Goal: Transaction & Acquisition: Purchase product/service

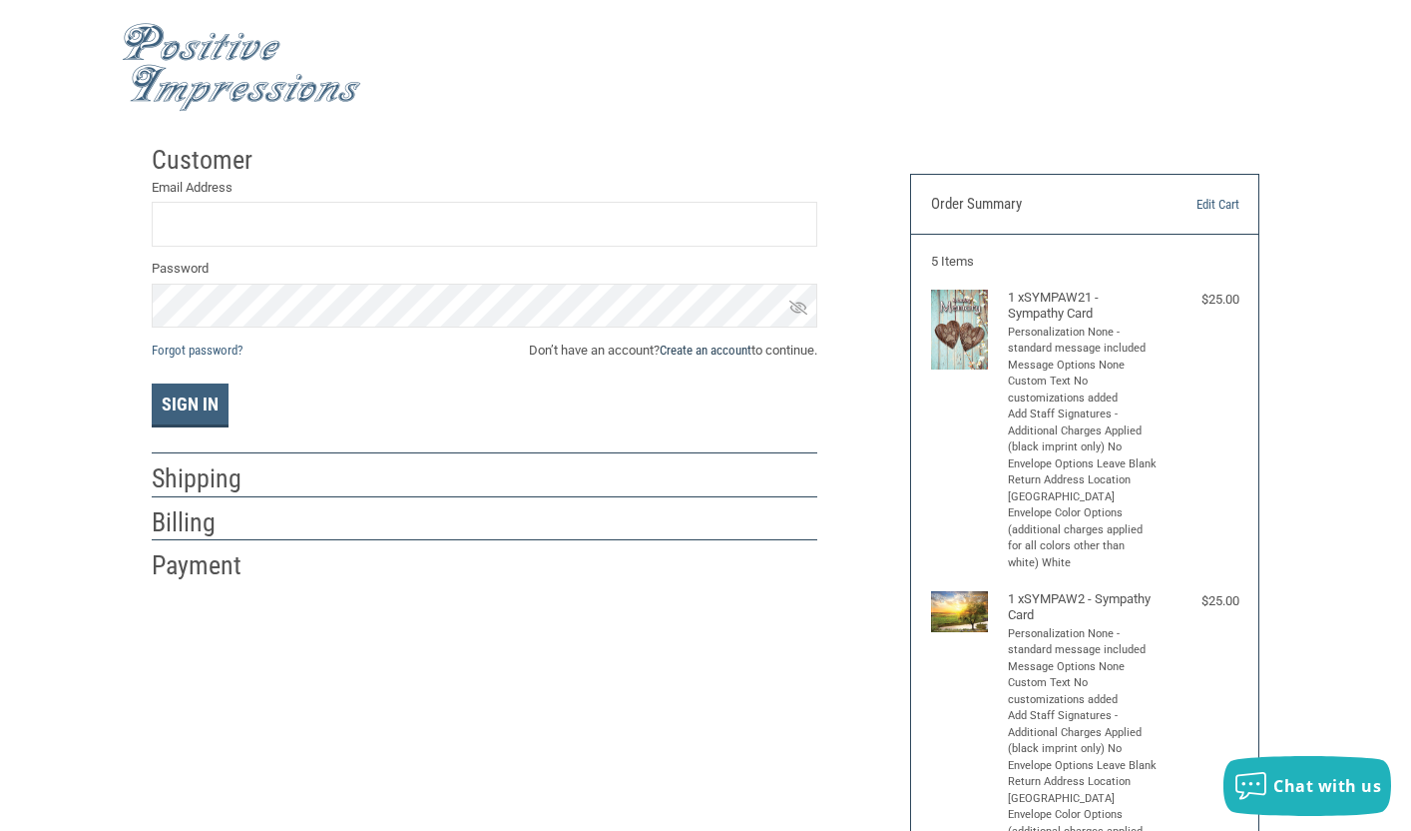
click at [687, 352] on link "Create an account" at bounding box center [706, 349] width 92 height 15
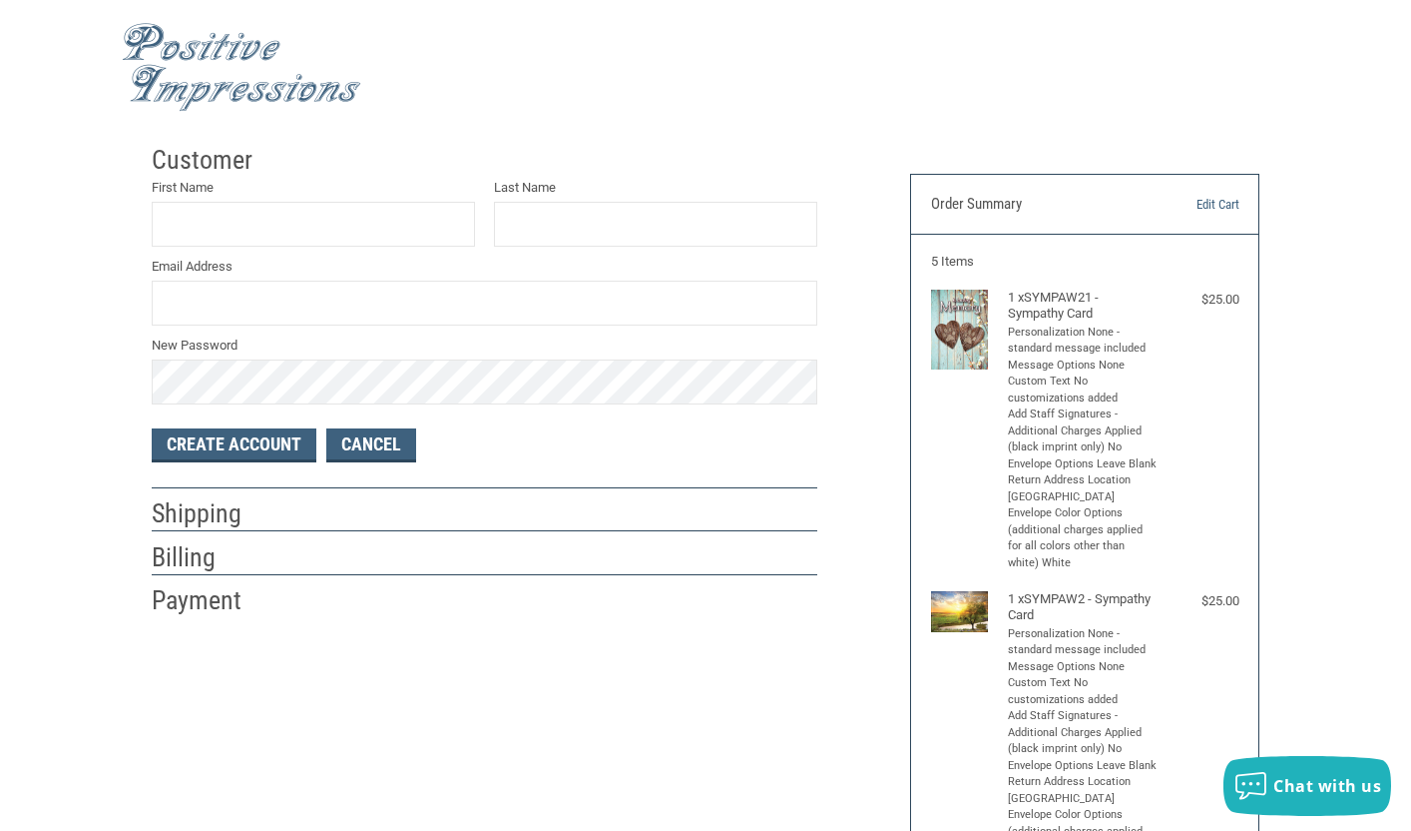
click at [238, 185] on label "First Name" at bounding box center [313, 188] width 323 height 20
click at [238, 202] on input "First Name" at bounding box center [313, 224] width 323 height 45
type input "W"
type input "[PERSON_NAME]"
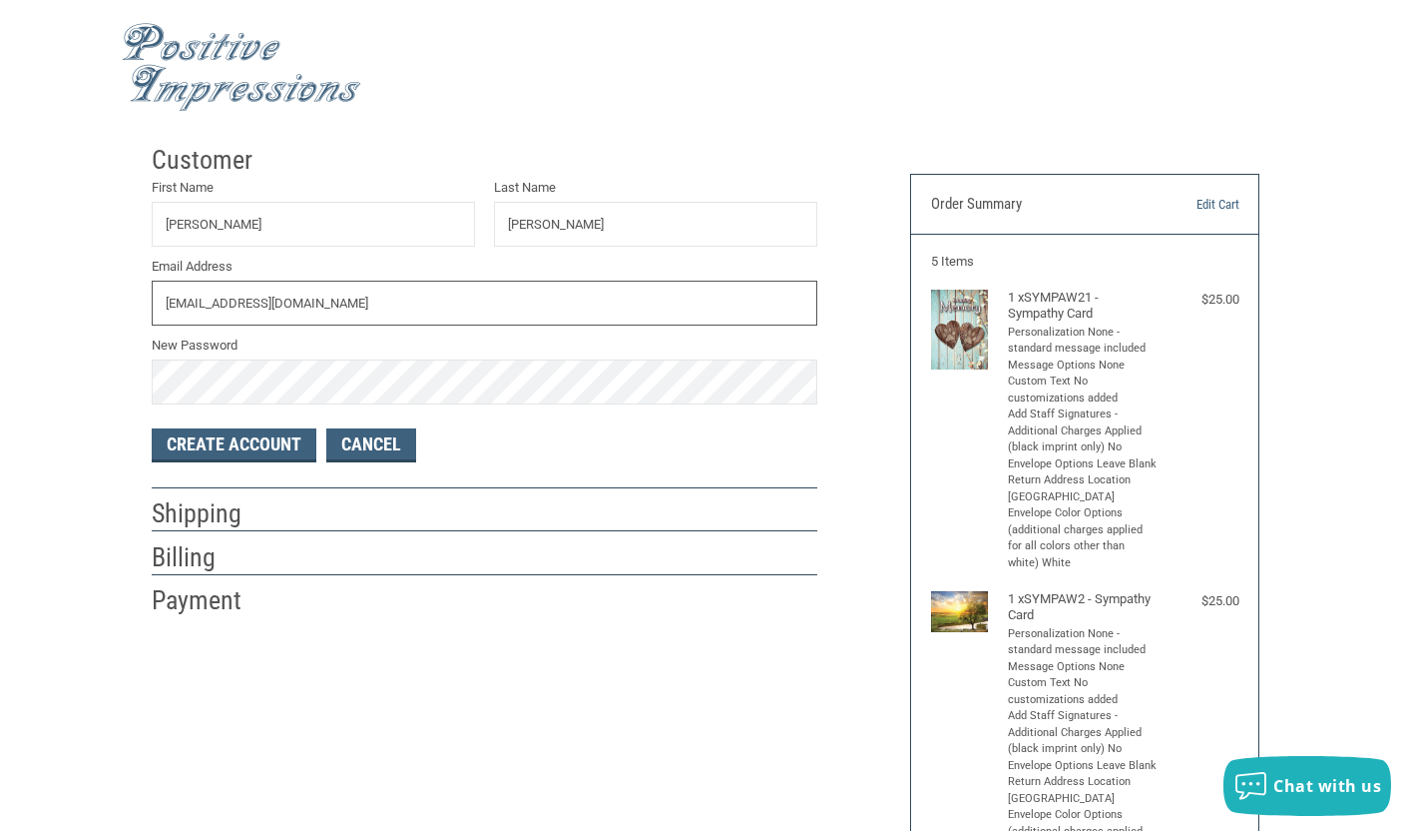
type input "[EMAIL_ADDRESS][DOMAIN_NAME]"
click at [190, 431] on button "Create Account" at bounding box center [234, 445] width 165 height 34
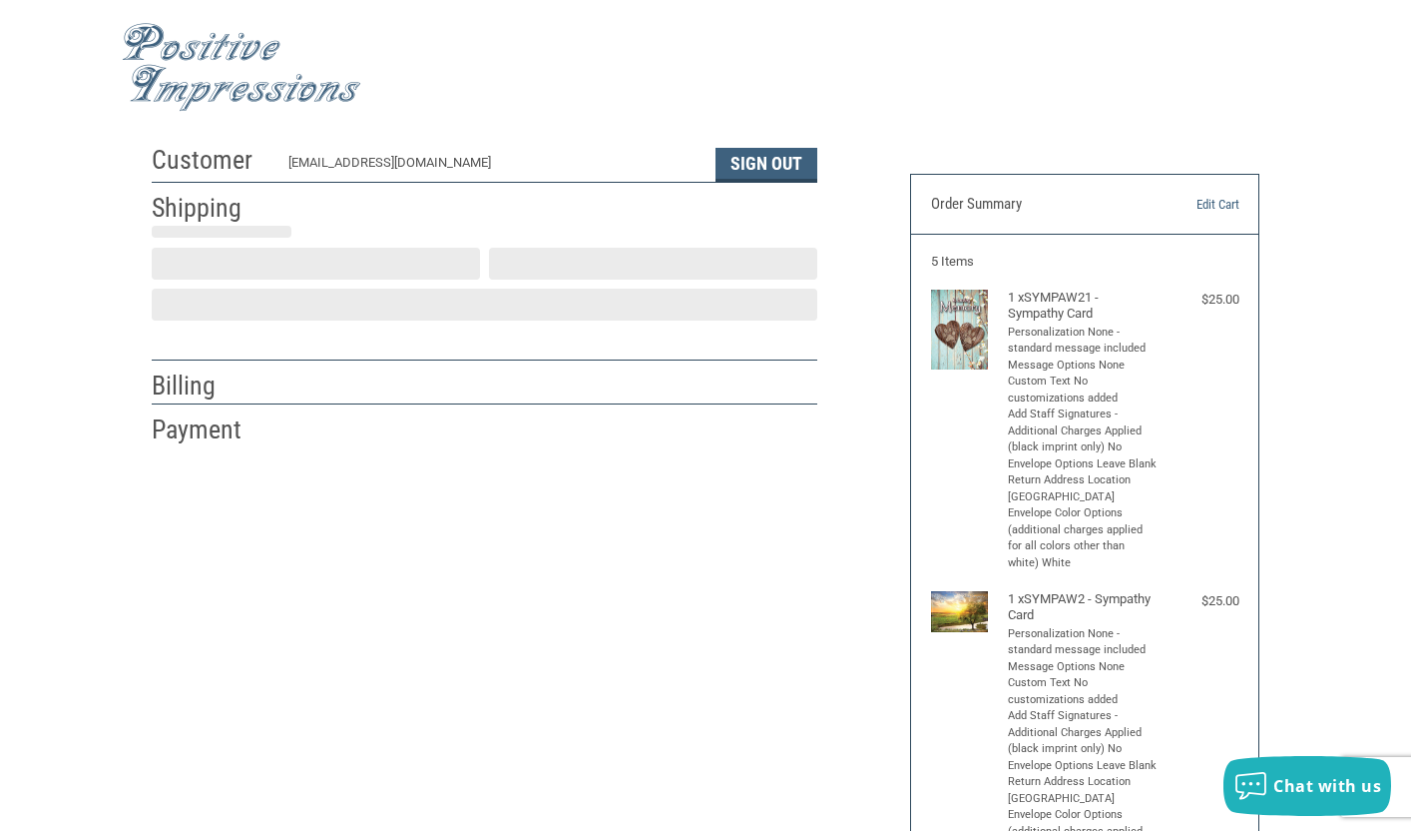
select select "US"
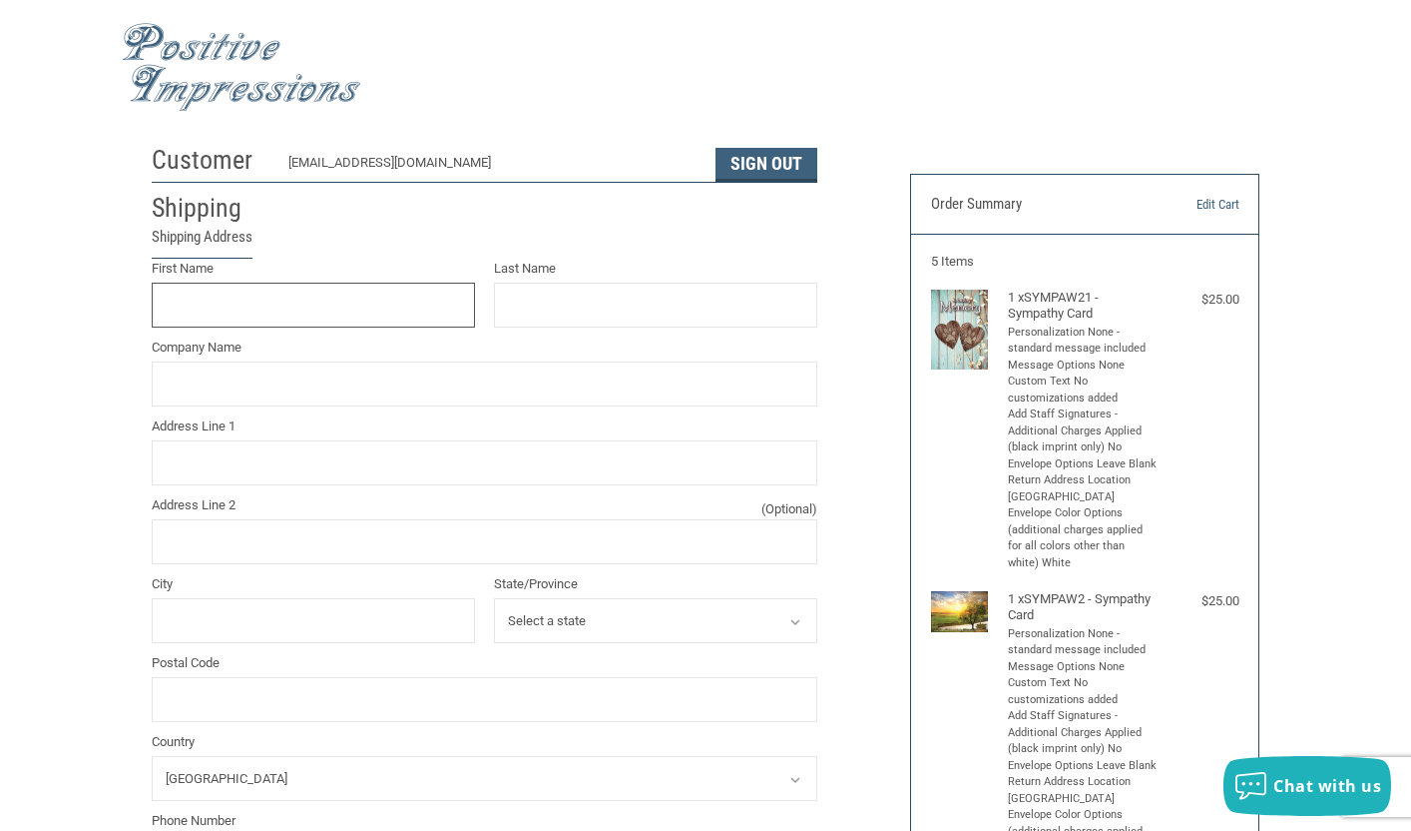
scroll to position [16, 0]
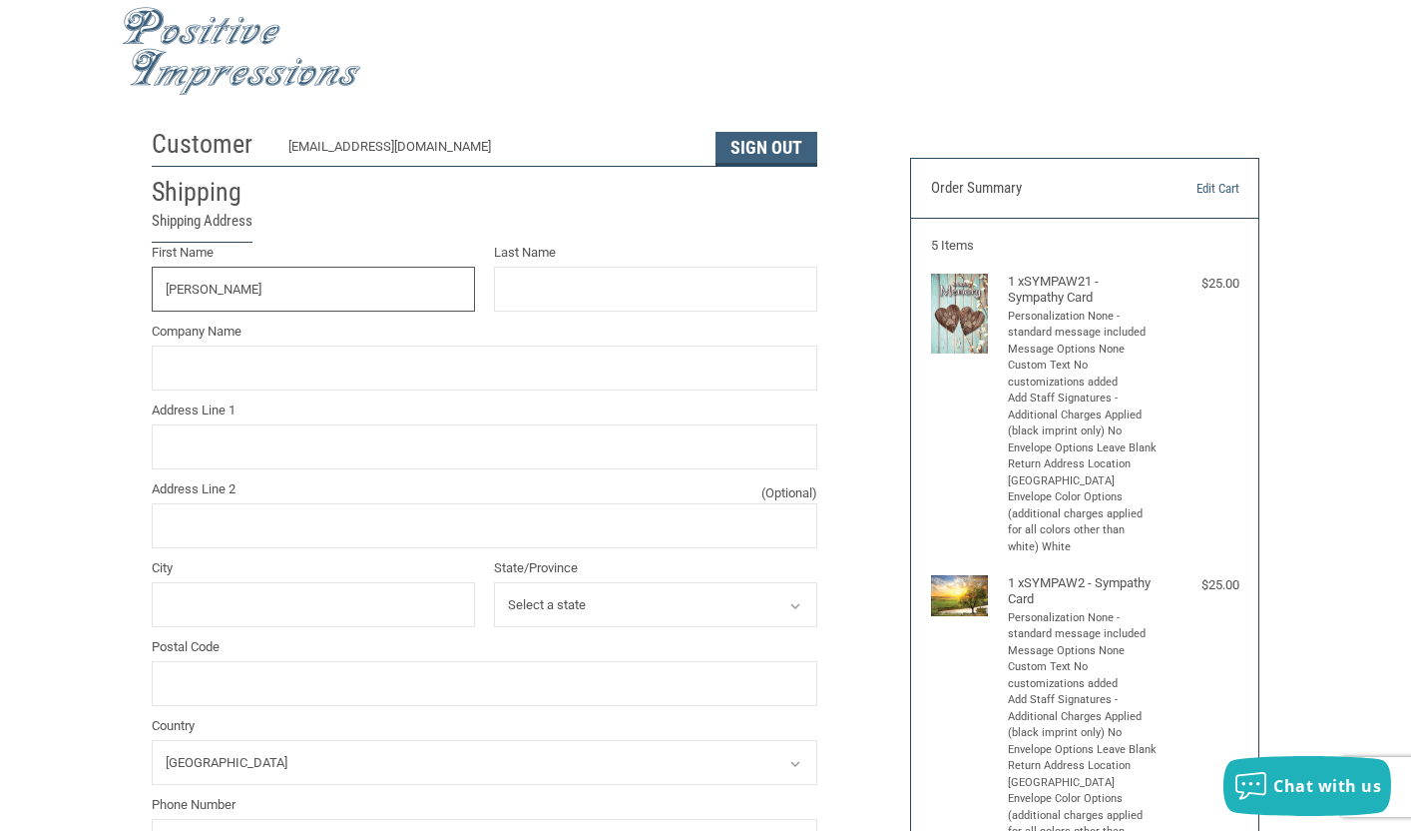
type input "[PERSON_NAME]"
type input "[PERSON_NAME] VETERINARY CLINIC"
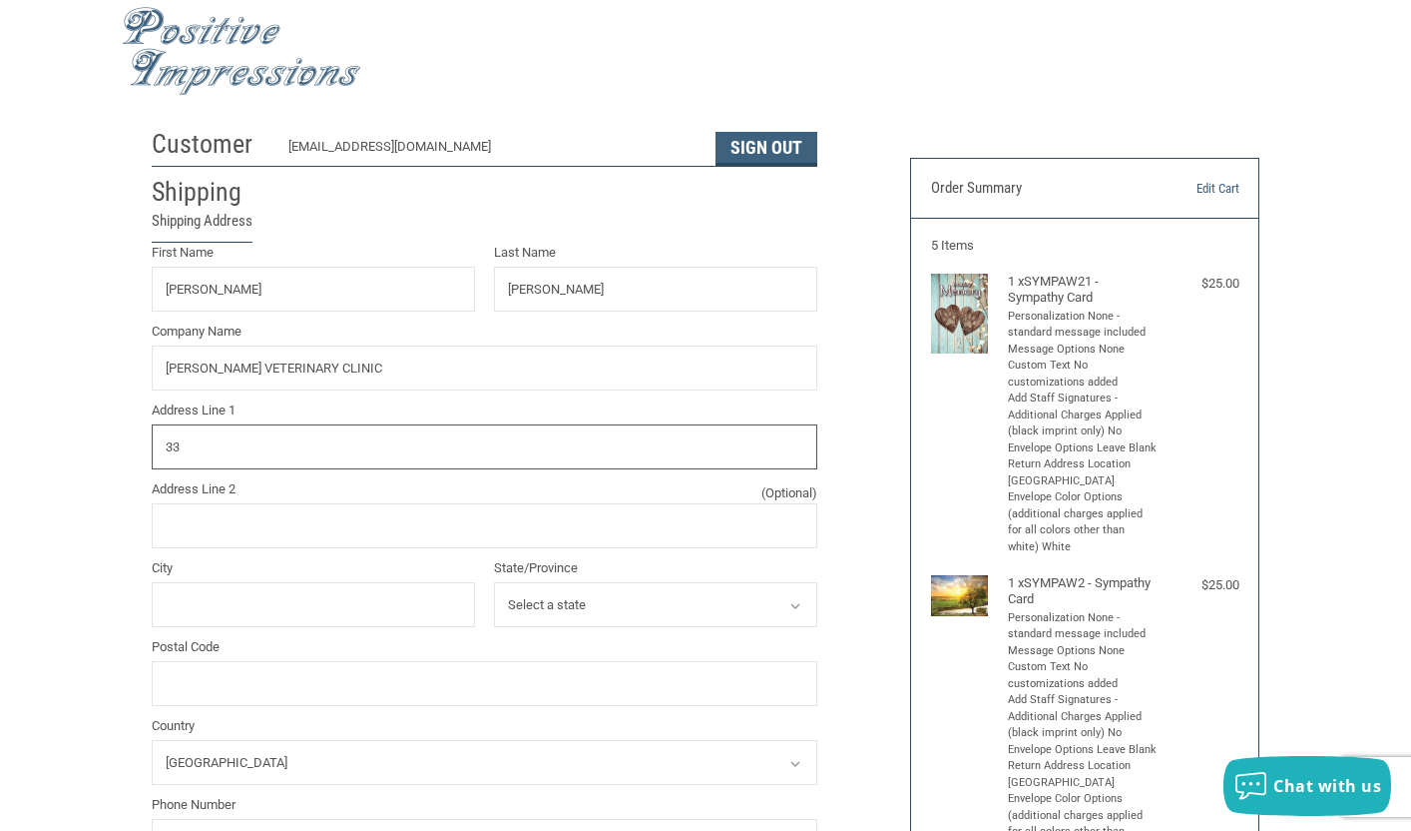
type input "3"
type input "[STREET_ADDRESS]"
type input "LONGVIEW"
click at [793, 599] on icon at bounding box center [796, 606] width 18 height 18
click at [749, 602] on select "Select a state [US_STATE] [US_STATE] [US_STATE] [US_STATE] [US_STATE] [US_STATE…" at bounding box center [655, 604] width 323 height 45
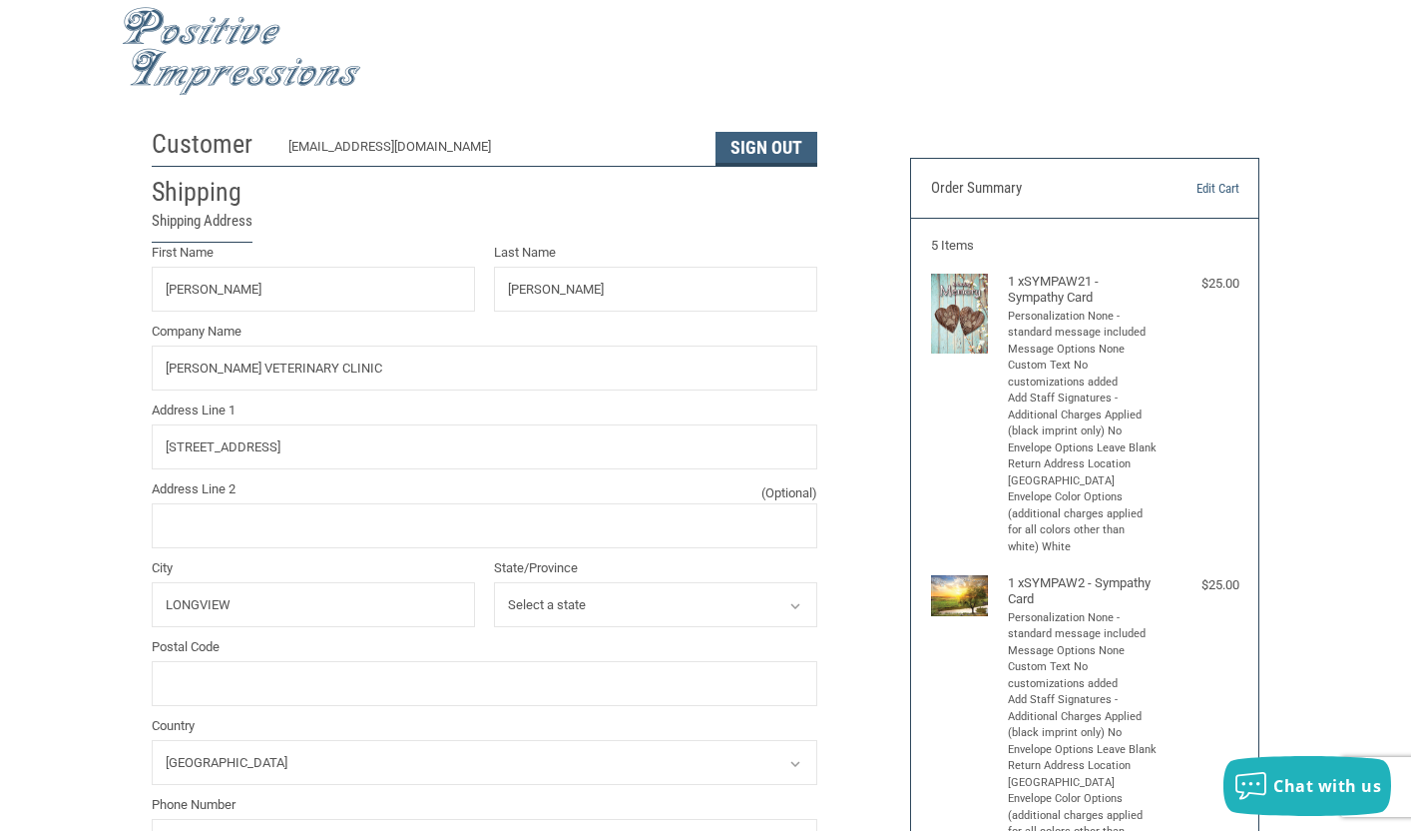
select select "[GEOGRAPHIC_DATA]"
click at [494, 582] on select "Select a state [US_STATE] [US_STATE] [US_STATE] [US_STATE] [US_STATE] [US_STATE…" at bounding box center [655, 604] width 323 height 45
click at [249, 672] on input "Postal Code" at bounding box center [485, 683] width 666 height 45
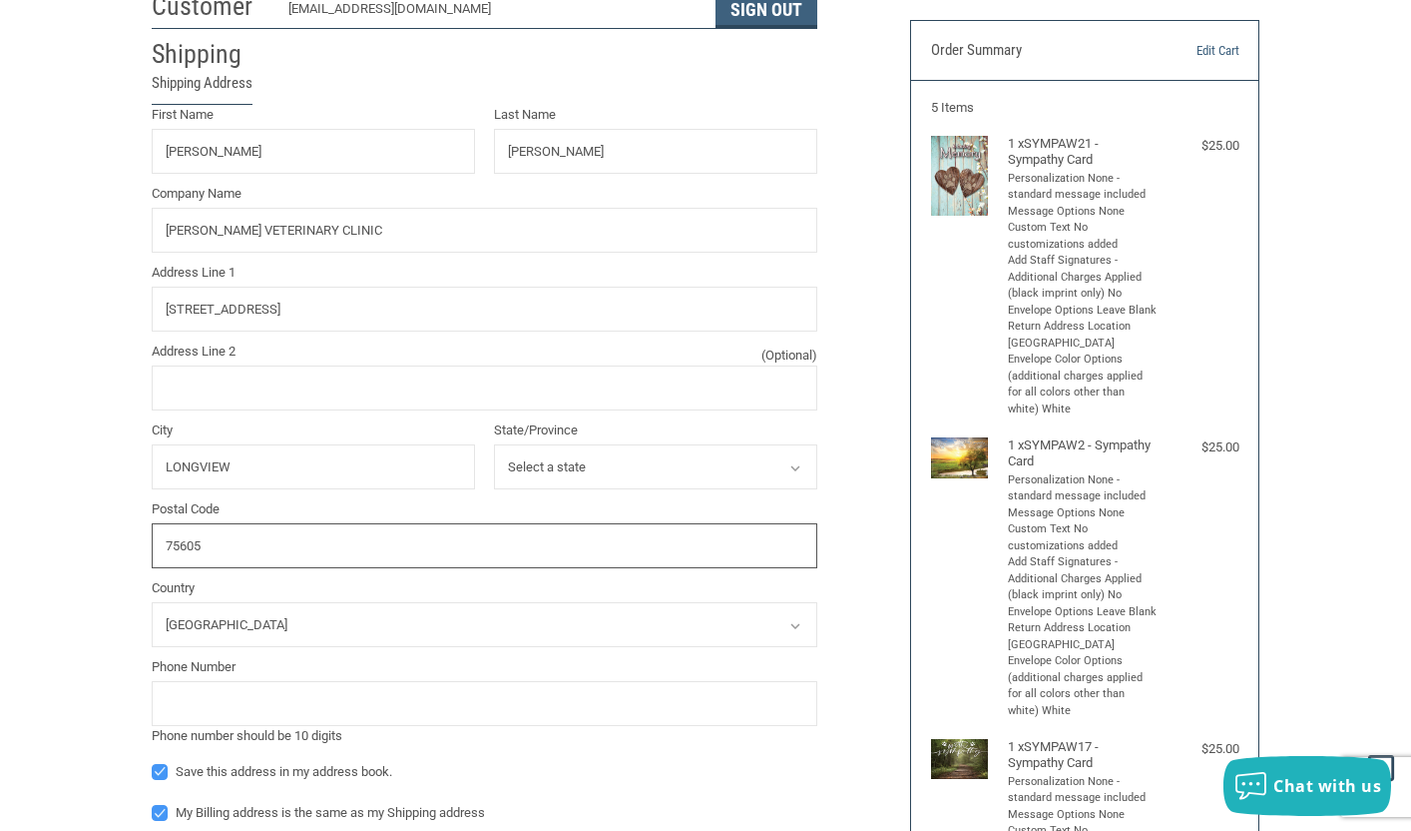
scroll to position [147, 0]
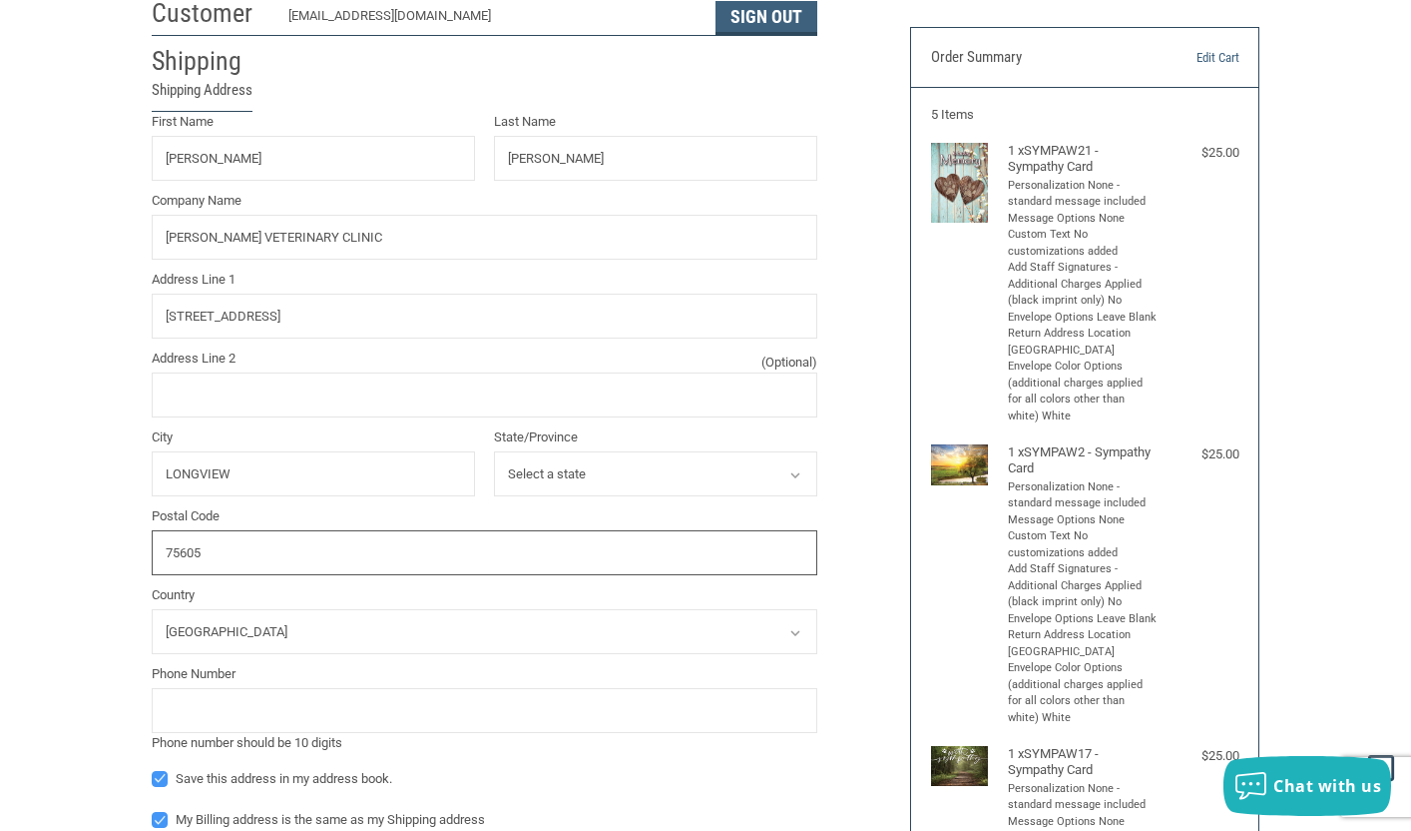
type input "75605"
click at [270, 723] on input "tel" at bounding box center [485, 710] width 666 height 45
type input "5158082072"
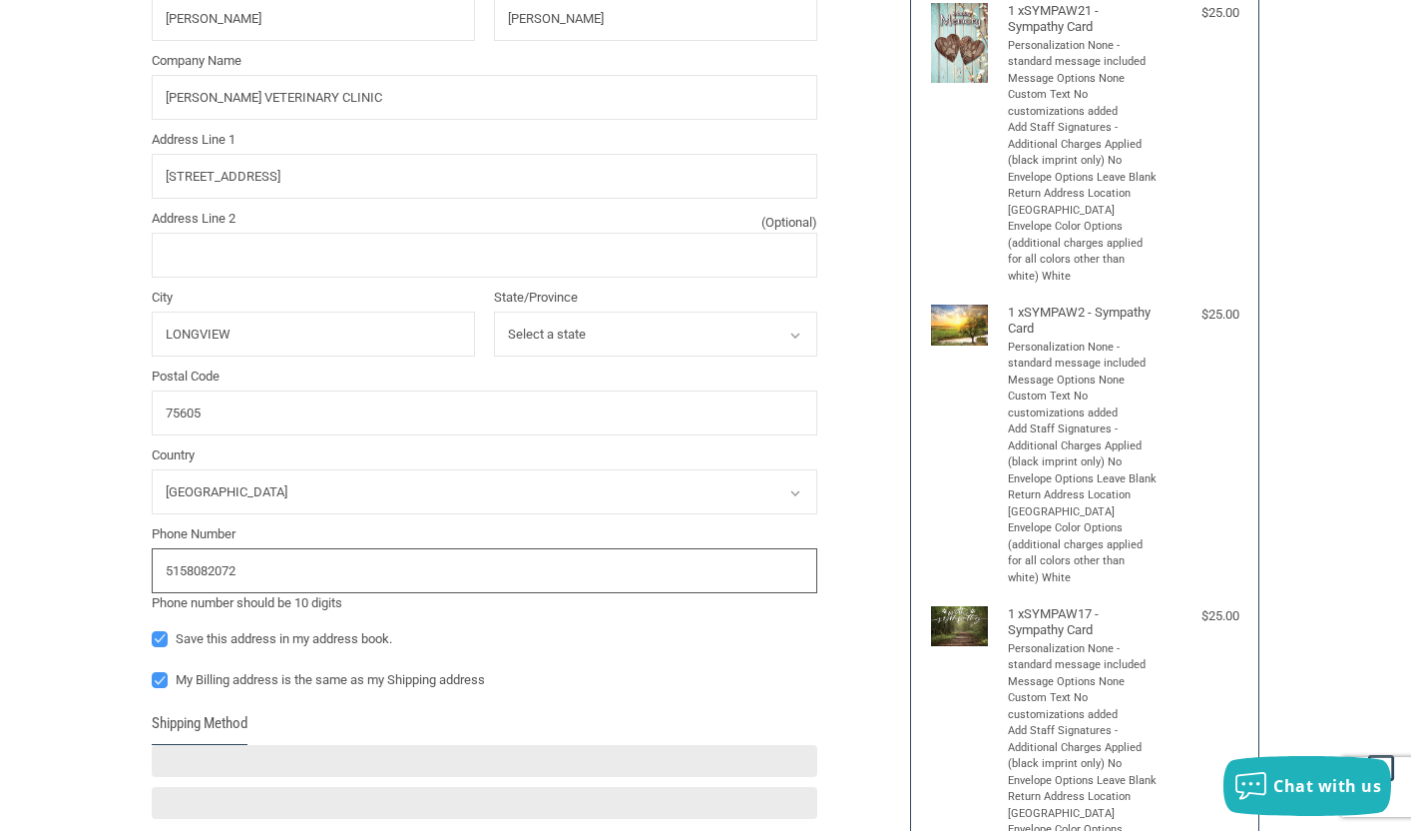
scroll to position [353, 0]
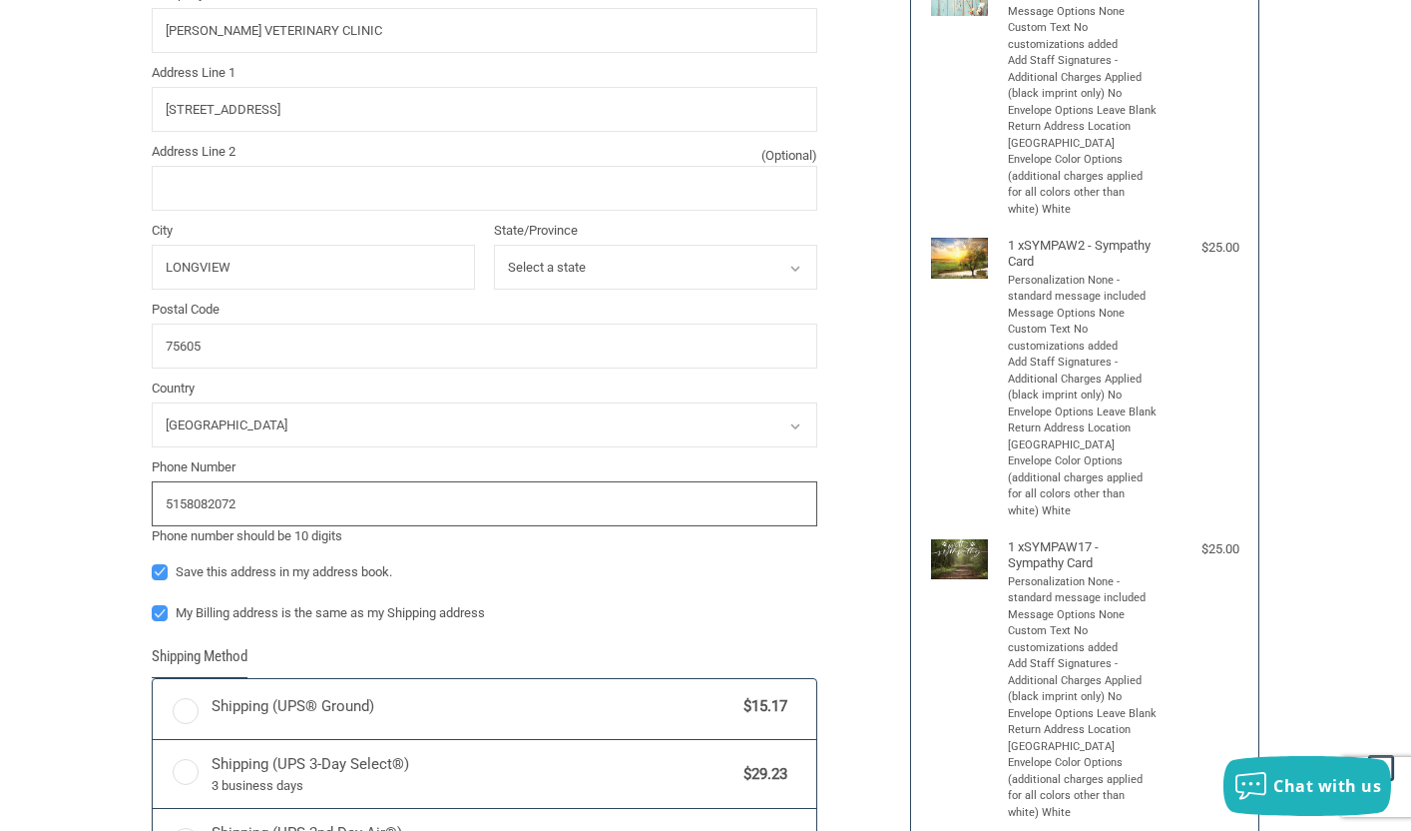
radio input "true"
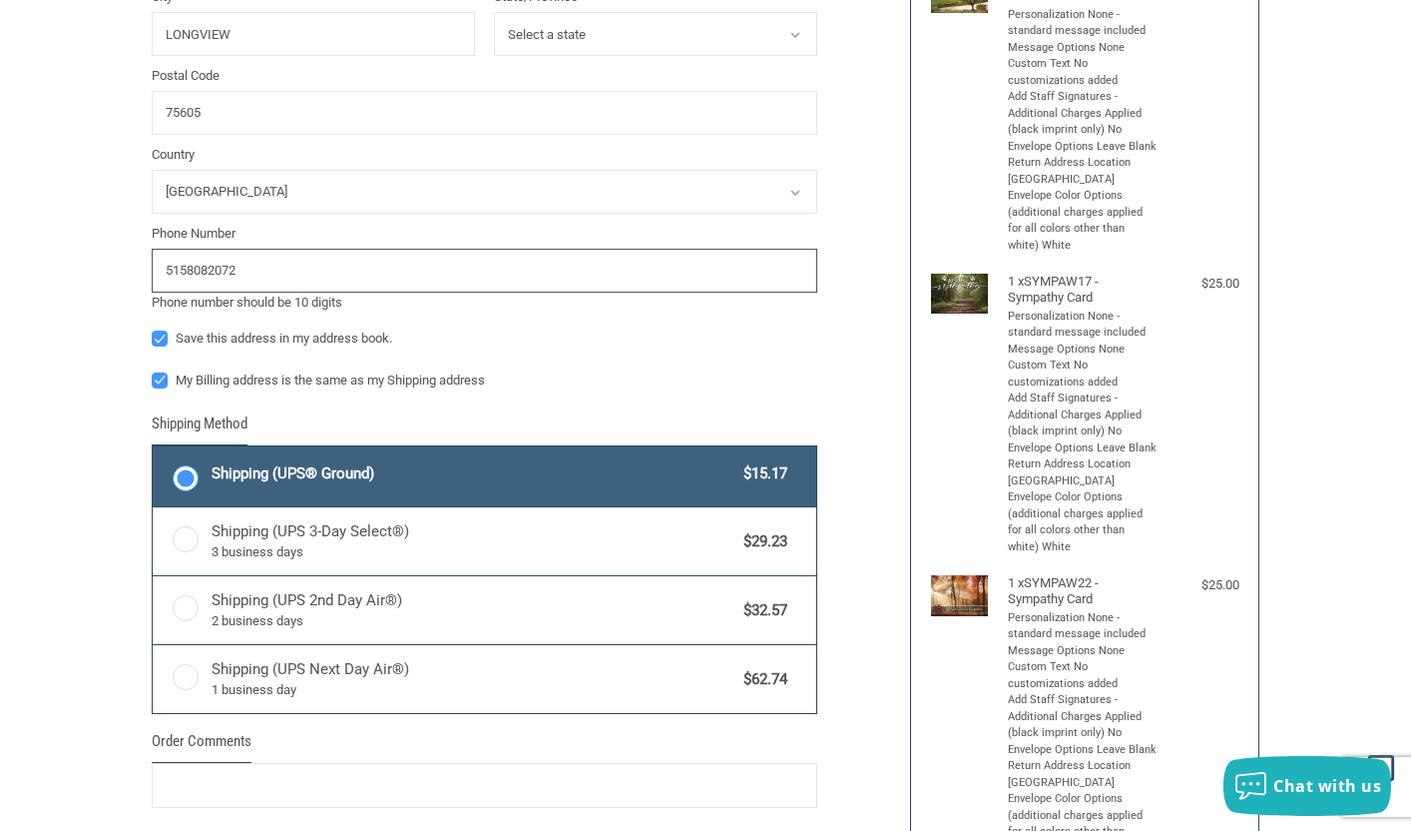
scroll to position [625, 0]
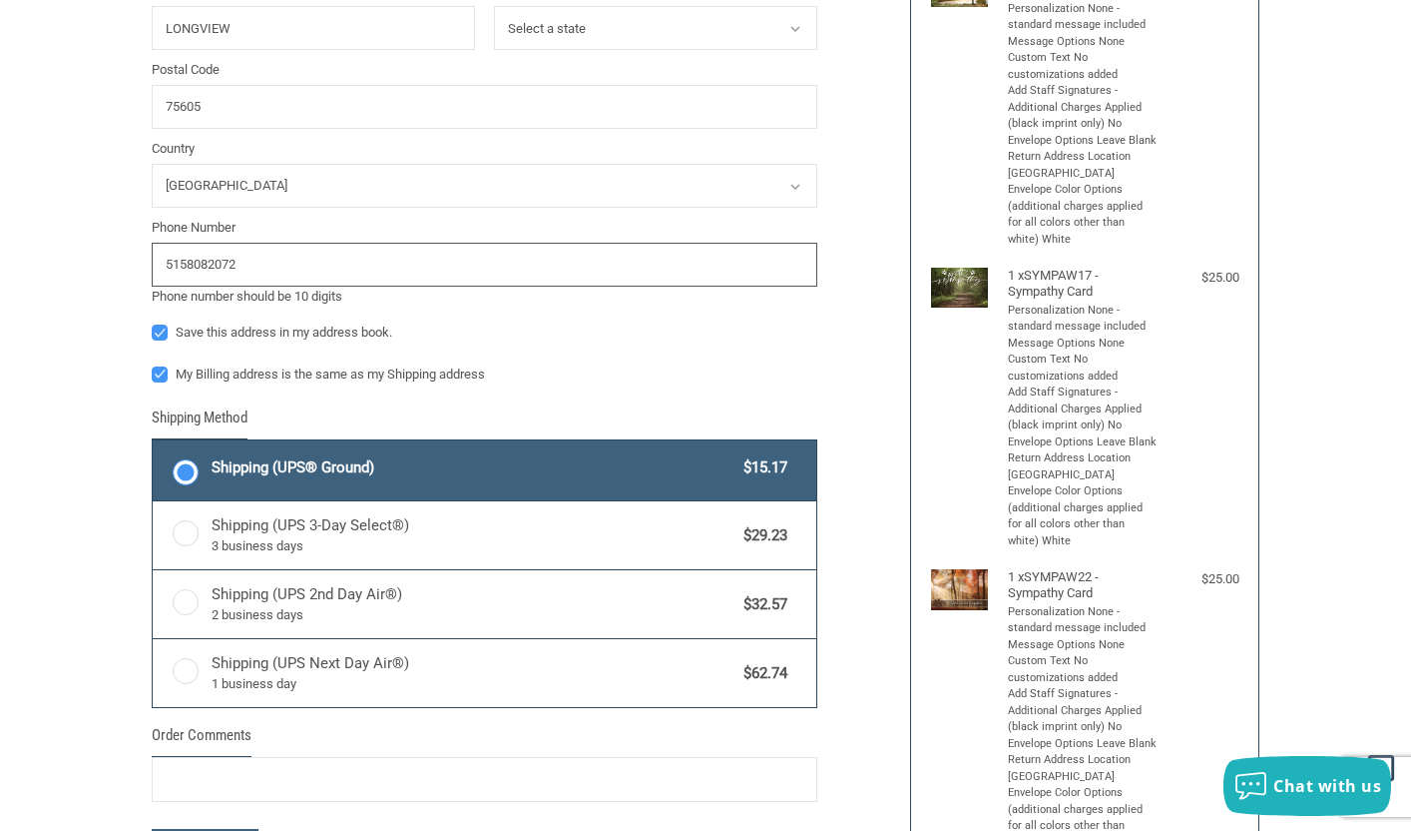
type input "5158082072"
click at [184, 470] on label "Shipping (UPS® Ground) $15.17" at bounding box center [485, 470] width 664 height 60
click at [154, 443] on input "Shipping (UPS® Ground) $15.17" at bounding box center [153, 442] width 1 height 1
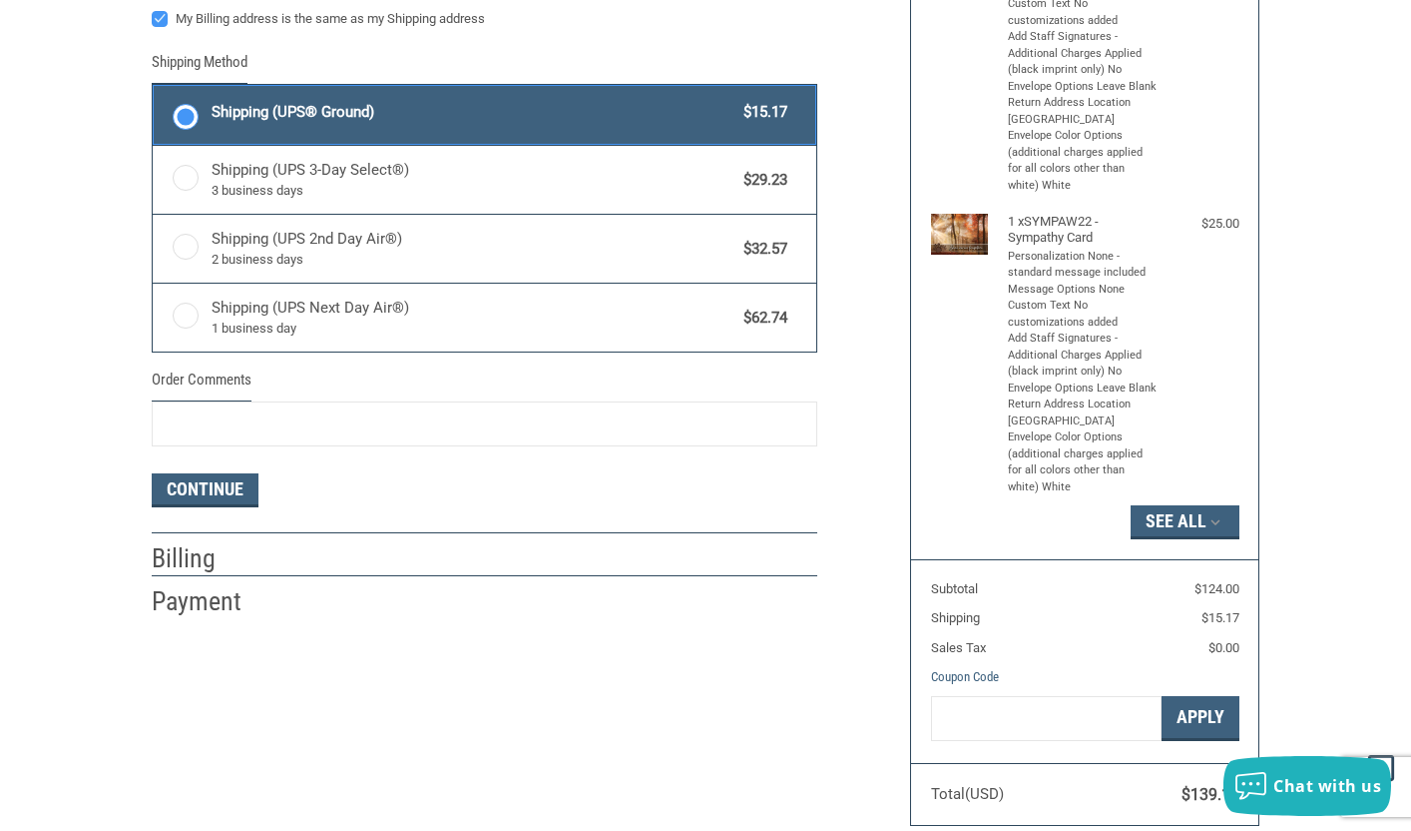
scroll to position [984, 0]
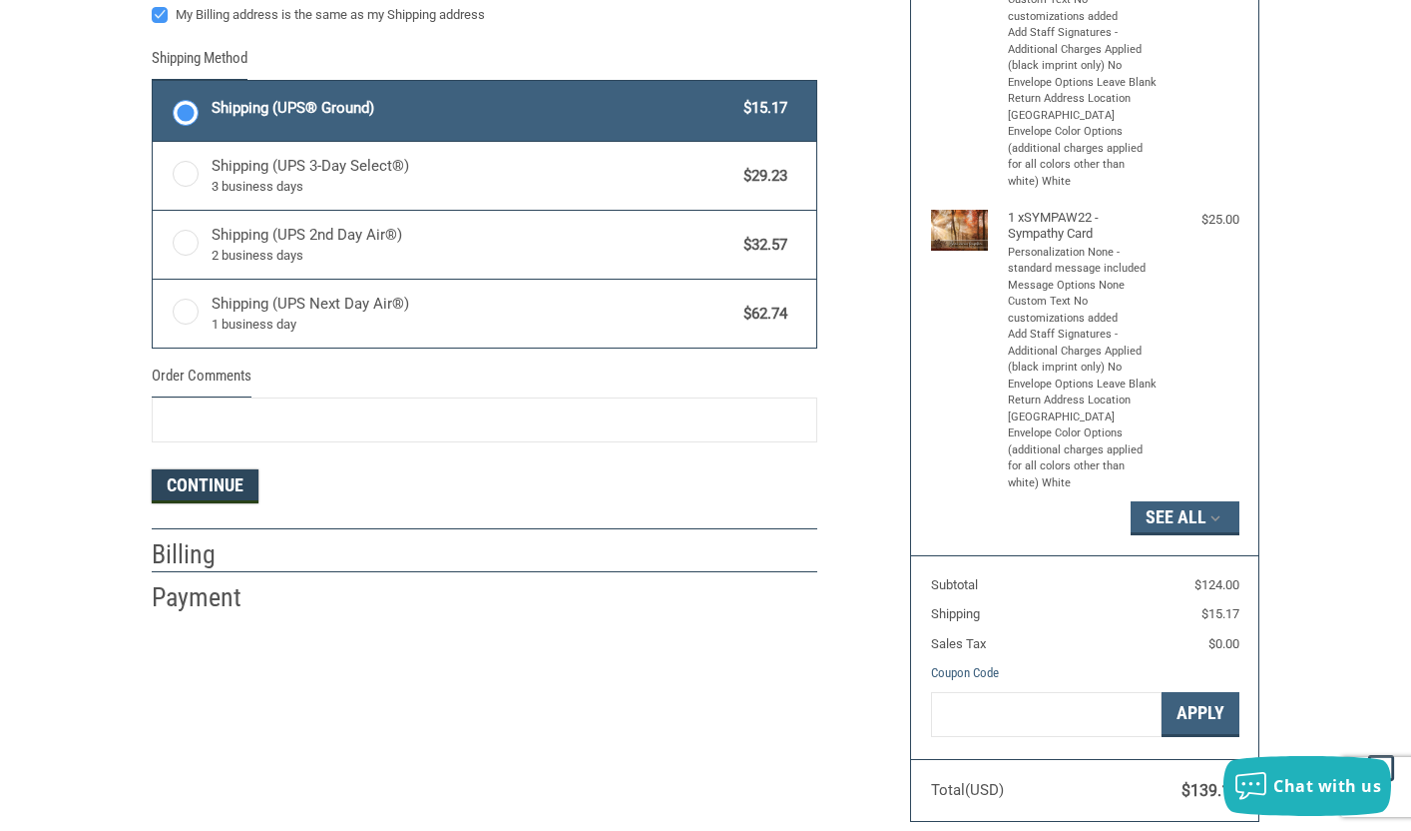
click at [198, 487] on button "Continue" at bounding box center [205, 486] width 107 height 34
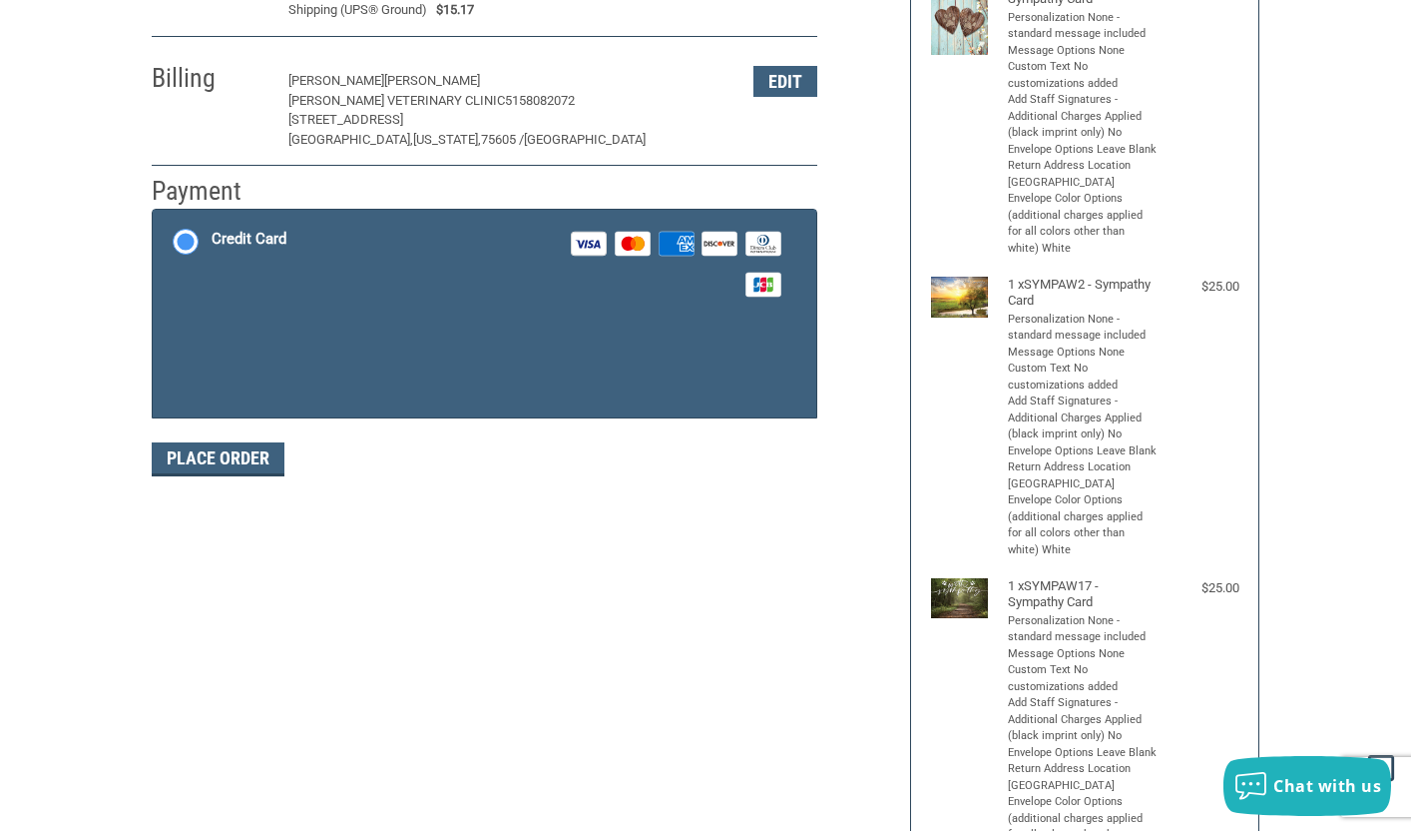
scroll to position [314, 0]
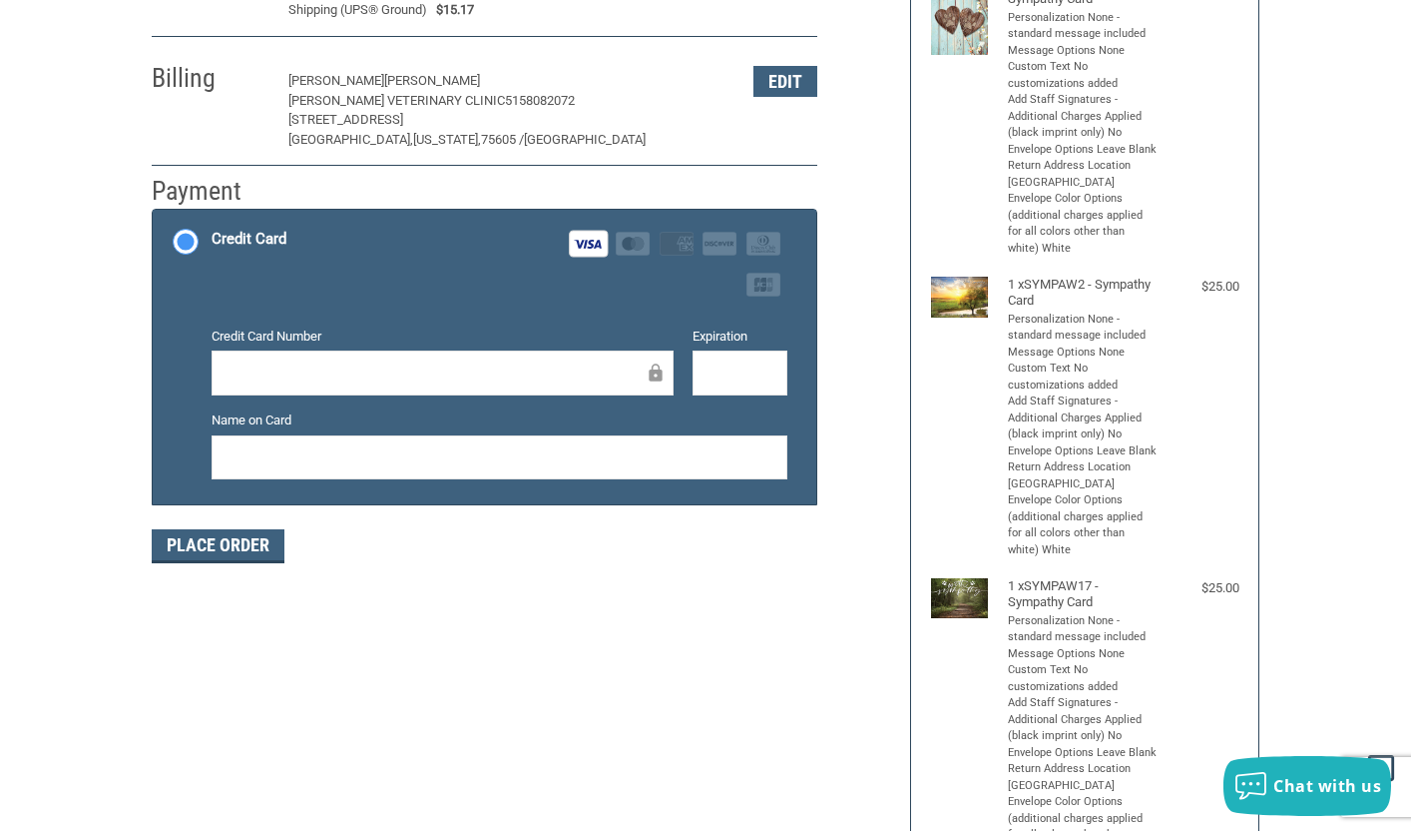
click at [693, 376] on div at bounding box center [740, 372] width 95 height 45
click at [219, 548] on button "Place Order" at bounding box center [218, 546] width 133 height 34
